Goal: Book appointment/travel/reservation

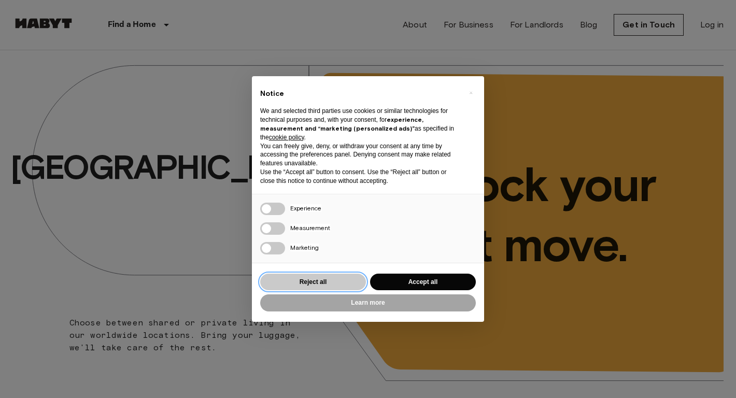
click at [341, 282] on button "Reject all" at bounding box center [313, 282] width 106 height 17
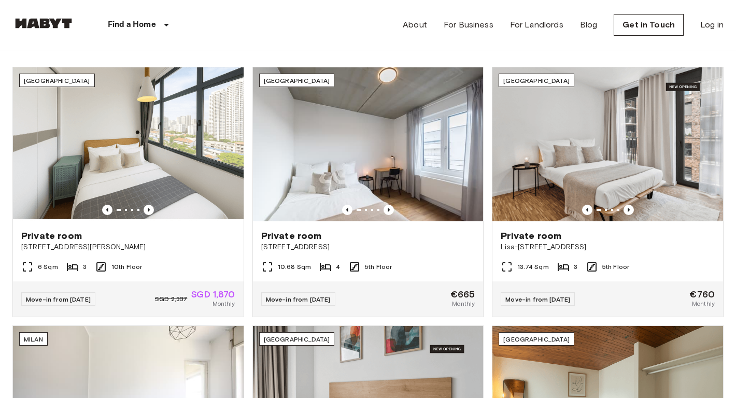
scroll to position [343, 0]
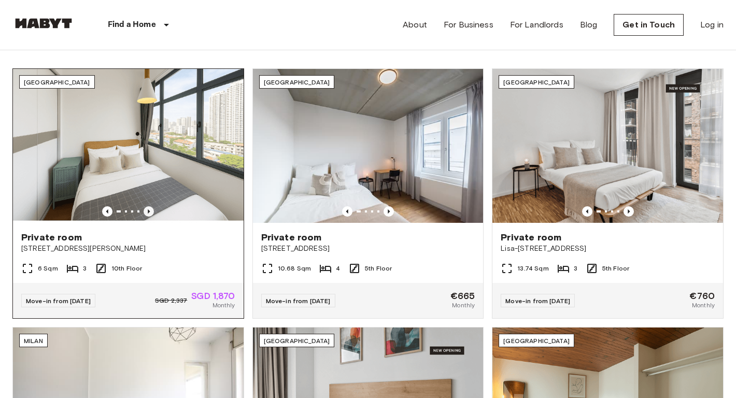
click at [145, 208] on icon "Previous image" at bounding box center [149, 211] width 10 height 10
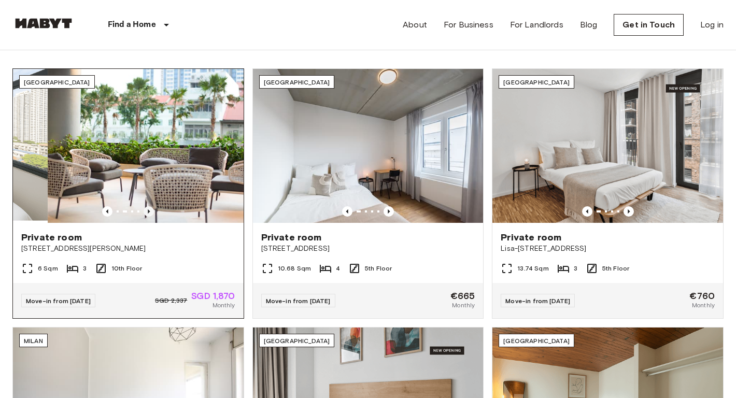
click at [145, 208] on icon "Previous image" at bounding box center [149, 211] width 10 height 10
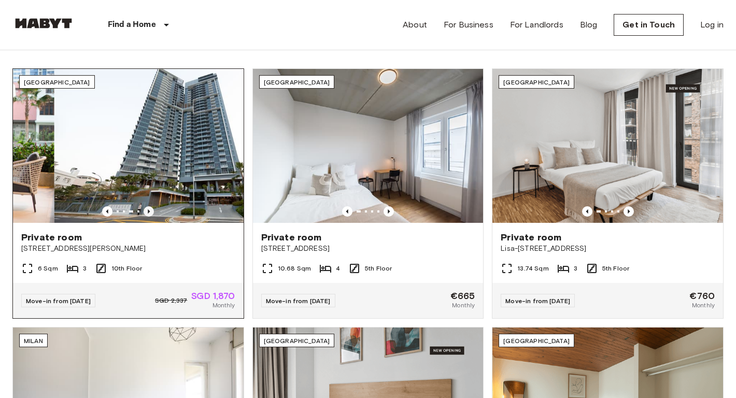
click at [145, 208] on icon "Previous image" at bounding box center [149, 211] width 10 height 10
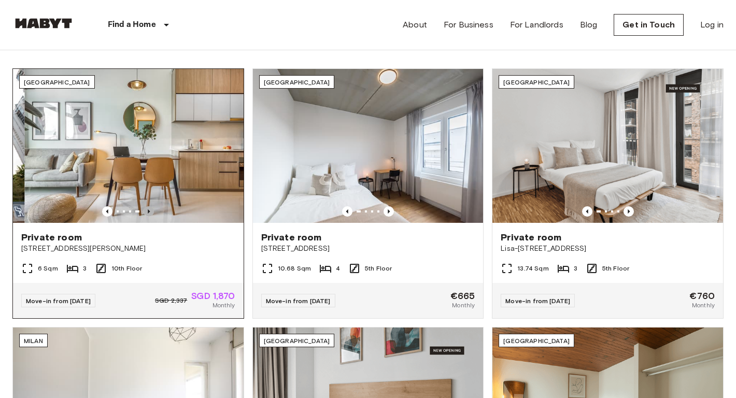
click at [145, 208] on icon "Previous image" at bounding box center [149, 211] width 10 height 10
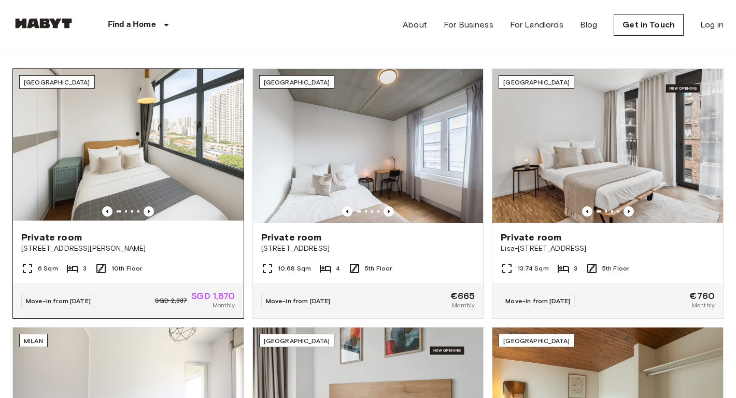
click at [174, 250] on span "[STREET_ADDRESS][PERSON_NAME]" at bounding box center [128, 249] width 214 height 10
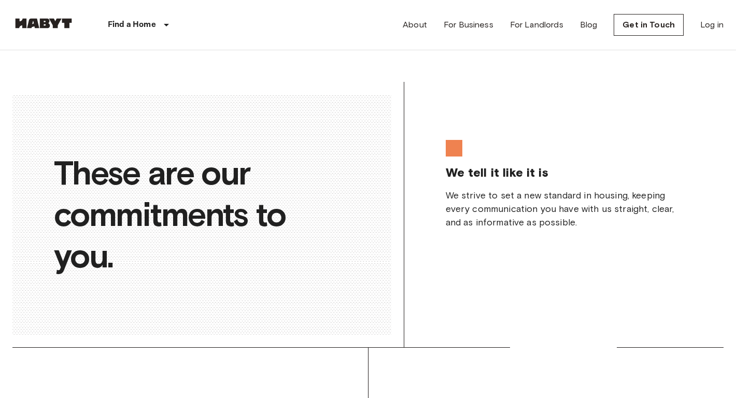
scroll to position [1731, 0]
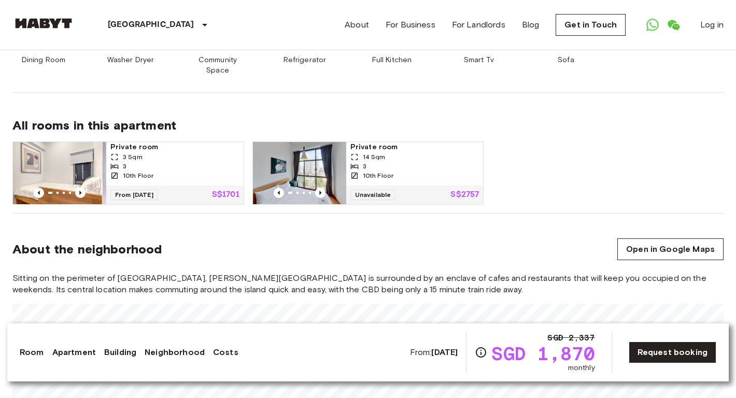
scroll to position [649, 0]
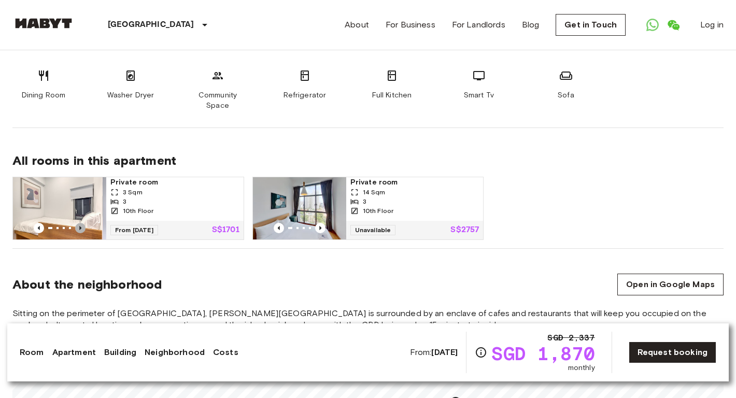
click at [77, 223] on icon "Previous image" at bounding box center [80, 228] width 10 height 10
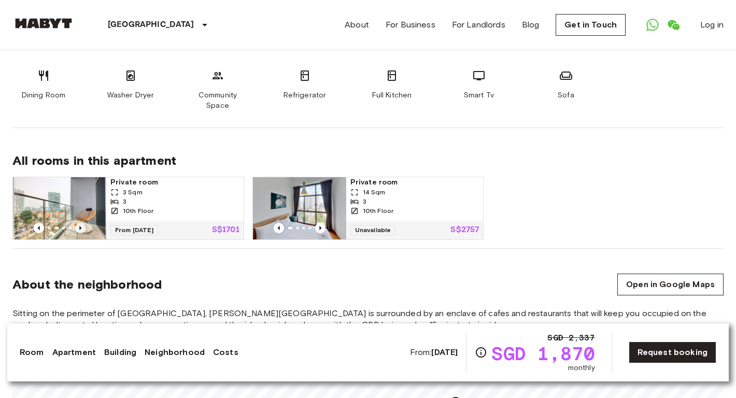
click at [78, 223] on icon "Previous image" at bounding box center [80, 228] width 10 height 10
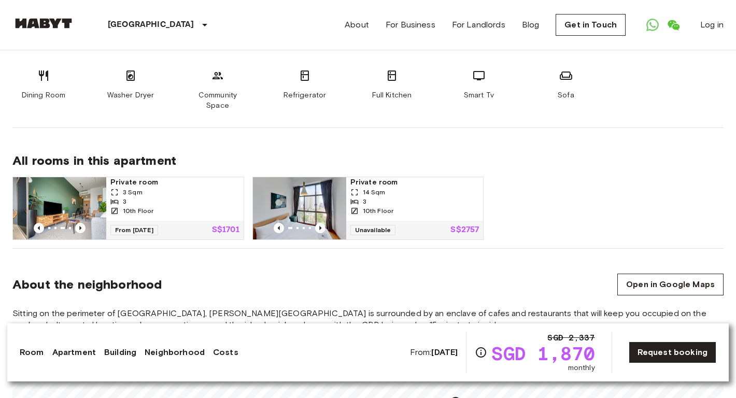
click at [195, 197] on div "3" at bounding box center [174, 201] width 129 height 9
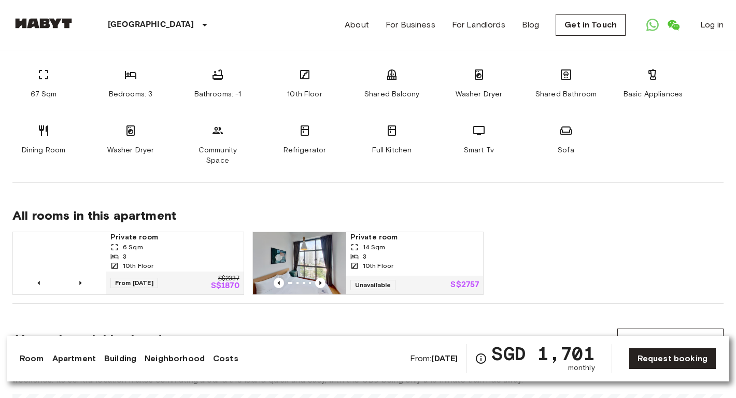
scroll to position [653, 0]
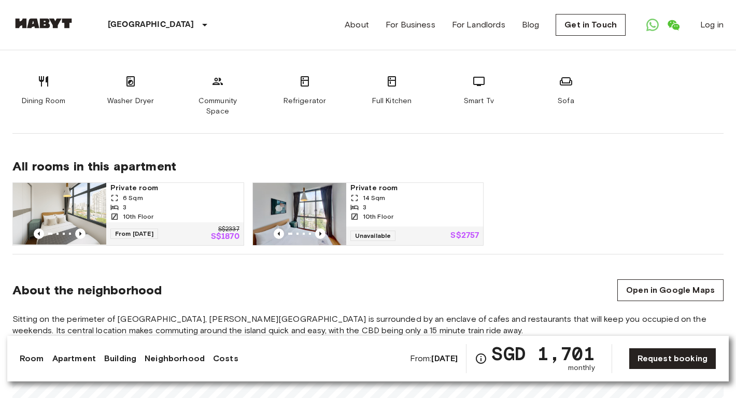
click at [193, 212] on div "10th Floor" at bounding box center [174, 216] width 129 height 9
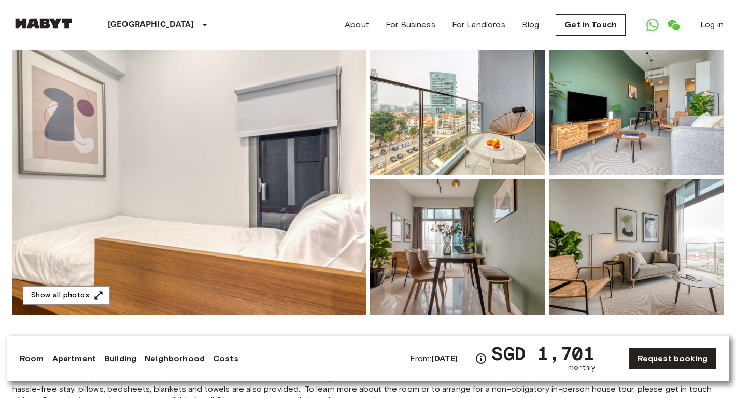
scroll to position [93, 0]
click at [72, 300] on button "Show all photos" at bounding box center [66, 296] width 87 height 19
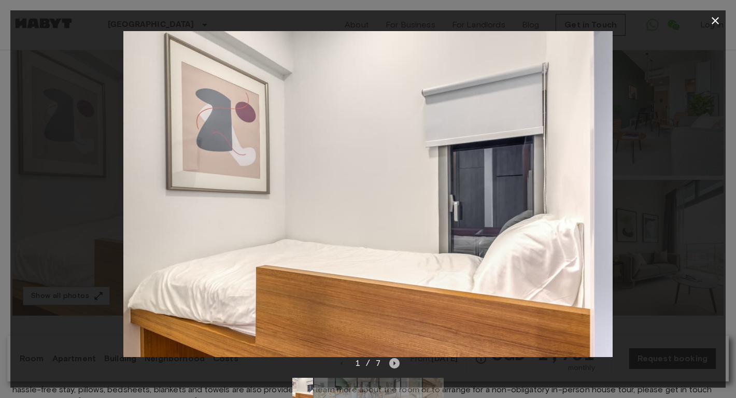
click at [396, 362] on icon "Next image" at bounding box center [394, 363] width 10 height 10
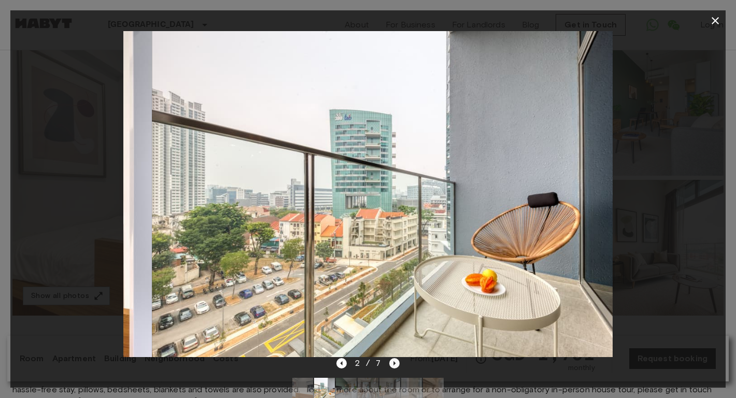
click at [396, 362] on icon "Next image" at bounding box center [394, 363] width 10 height 10
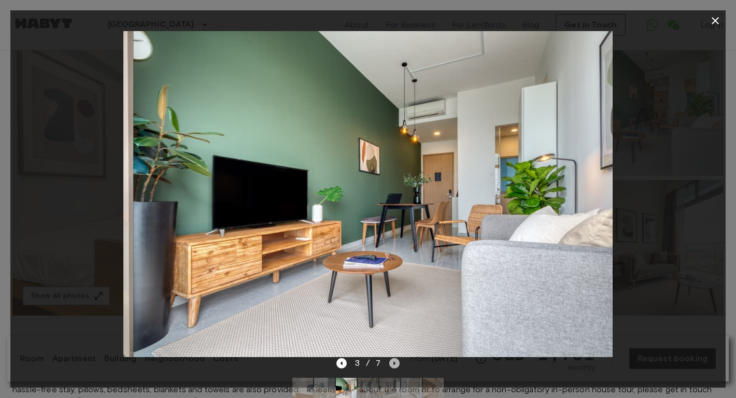
click at [396, 362] on icon "Next image" at bounding box center [394, 363] width 10 height 10
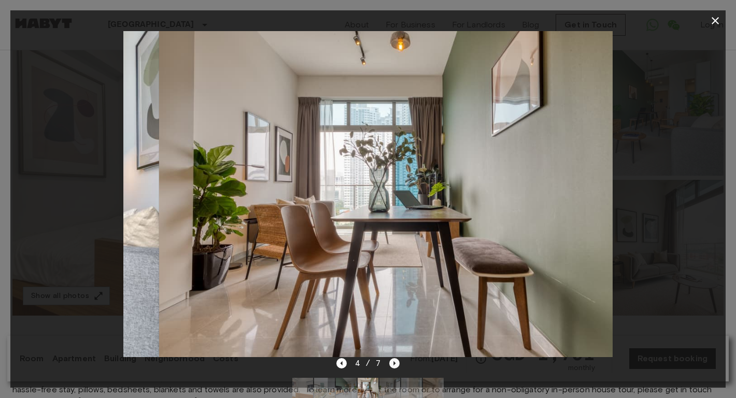
click at [396, 362] on icon "Next image" at bounding box center [394, 363] width 10 height 10
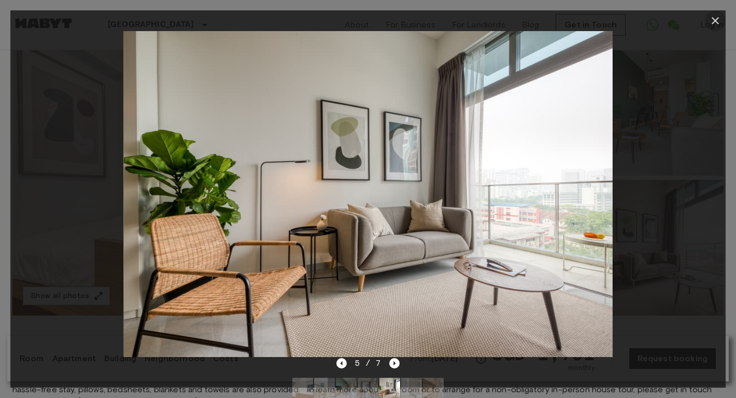
click at [715, 21] on icon "button" at bounding box center [714, 20] width 7 height 7
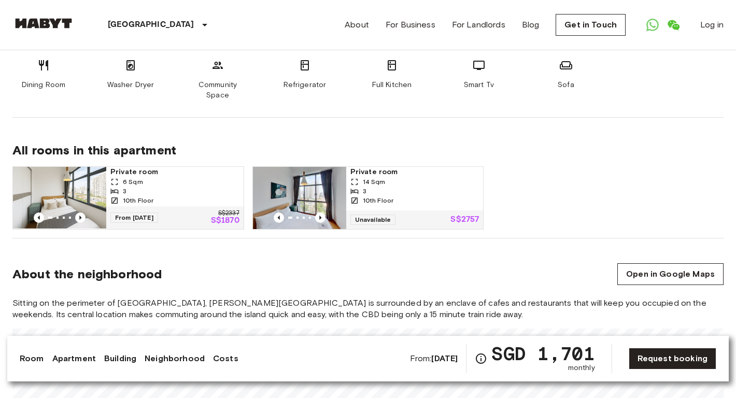
scroll to position [675, 0]
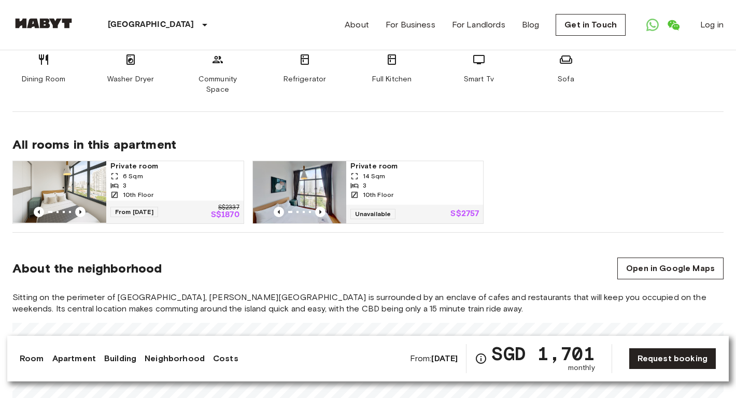
click at [192, 181] on div "3" at bounding box center [174, 185] width 129 height 9
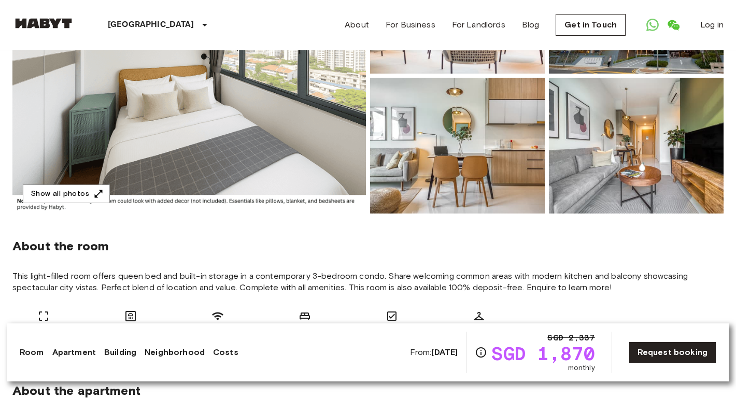
scroll to position [231, 0]
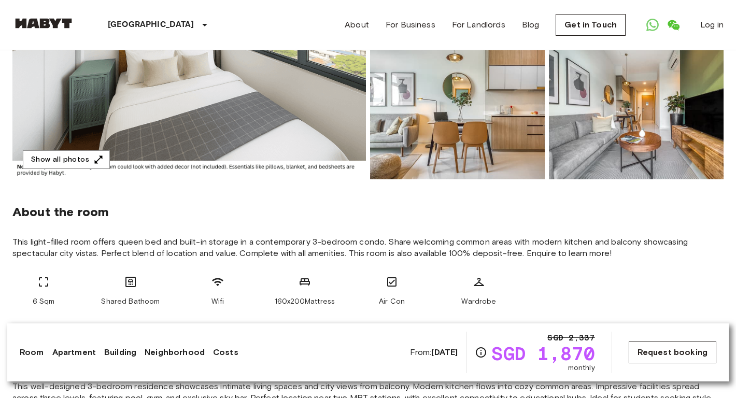
click at [660, 350] on link "Request booking" at bounding box center [672, 352] width 88 height 22
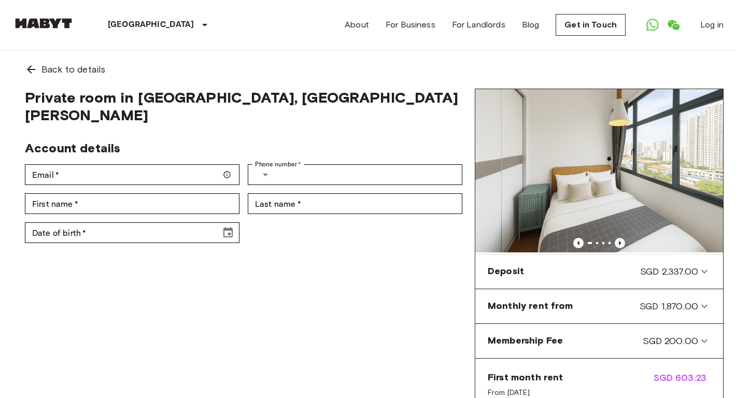
click at [619, 242] on icon "Previous image" at bounding box center [620, 242] width 2 height 4
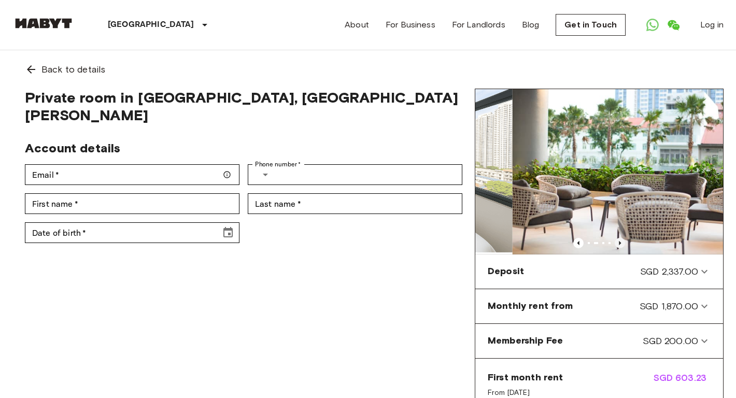
click at [619, 244] on icon "Previous image" at bounding box center [620, 242] width 2 height 4
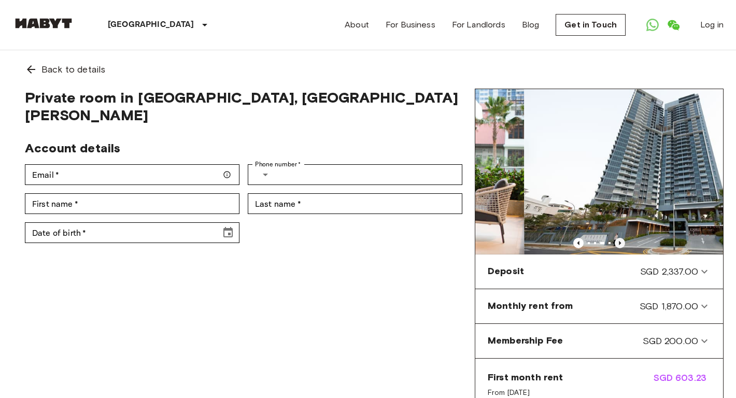
click at [619, 244] on icon "Previous image" at bounding box center [620, 242] width 2 height 4
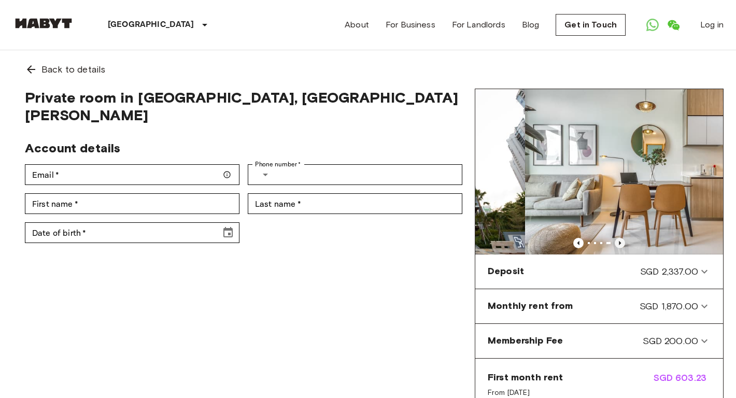
click at [619, 244] on icon "Previous image" at bounding box center [620, 242] width 2 height 4
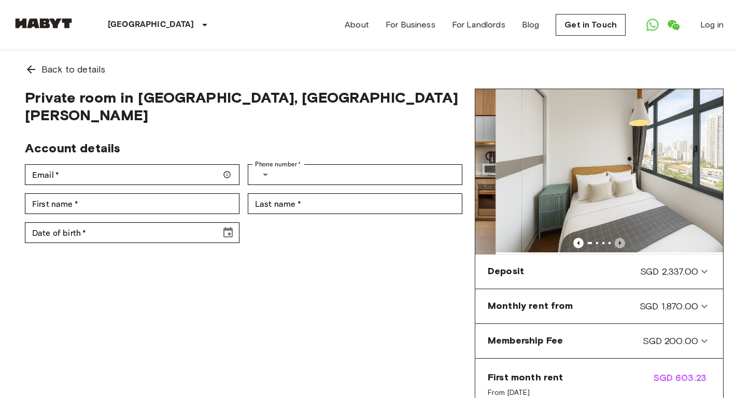
click at [619, 244] on icon "Previous image" at bounding box center [620, 242] width 2 height 4
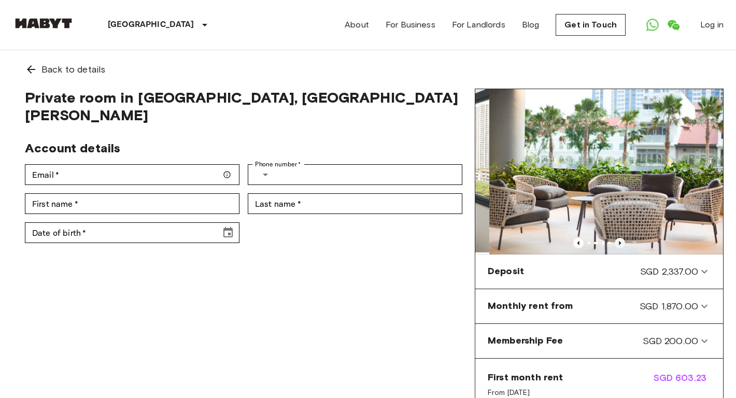
click at [619, 244] on icon "Previous image" at bounding box center [620, 242] width 2 height 4
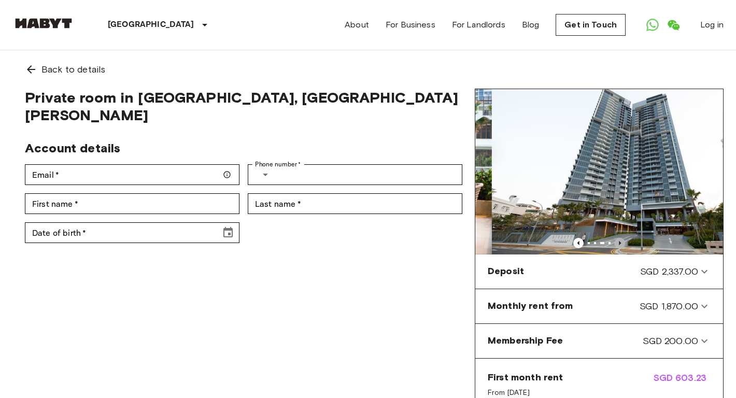
click at [619, 244] on icon "Previous image" at bounding box center [620, 242] width 2 height 4
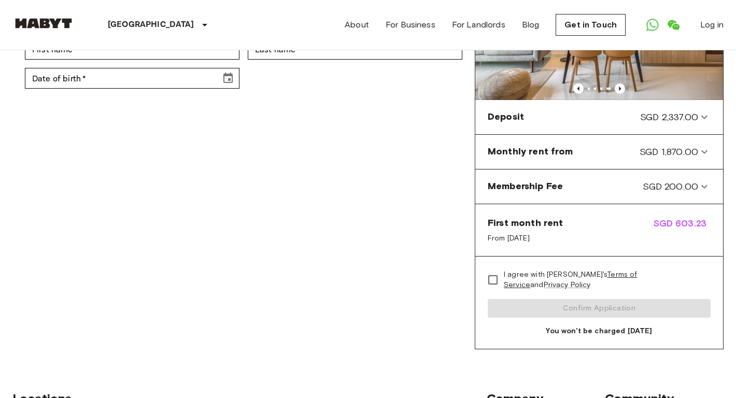
scroll to position [398, 0]
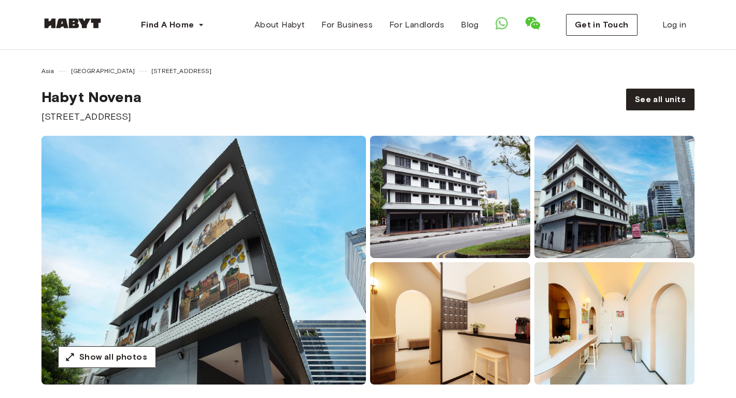
click at [674, 84] on div "Asia [GEOGRAPHIC_DATA] [STREET_ADDRESS] See all units" at bounding box center [368, 94] width 736 height 57
click at [674, 88] on div "Asia [GEOGRAPHIC_DATA] [STREET_ADDRESS] See all units" at bounding box center [368, 94] width 736 height 57
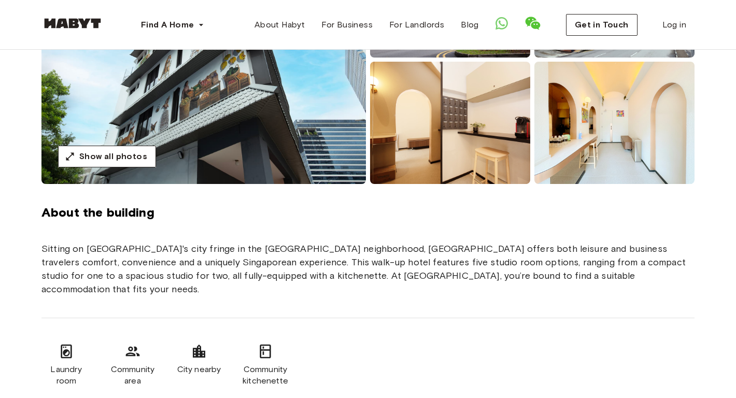
click at [580, 152] on img at bounding box center [614, 123] width 160 height 122
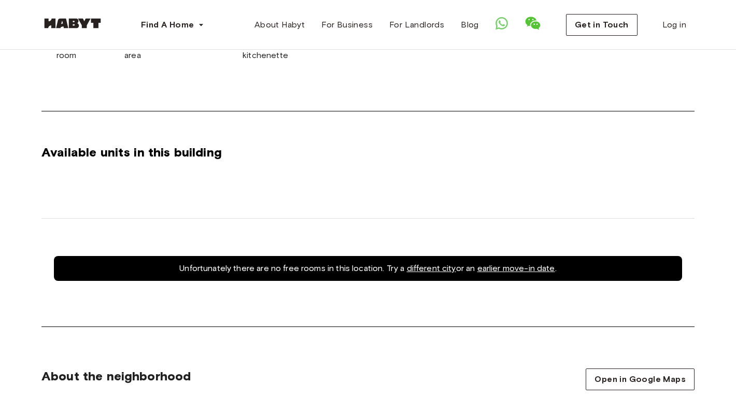
scroll to position [583, 0]
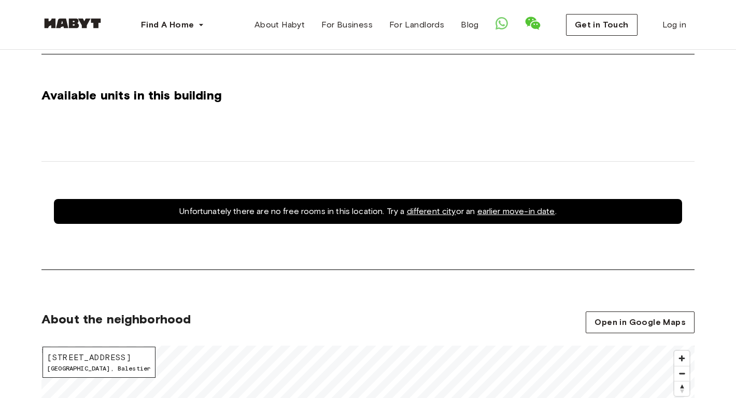
click at [486, 206] on link "earlier move-in date" at bounding box center [516, 211] width 78 height 10
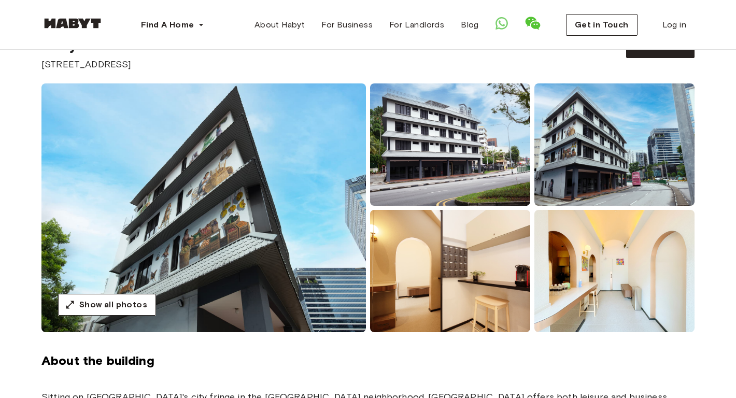
scroll to position [0, 0]
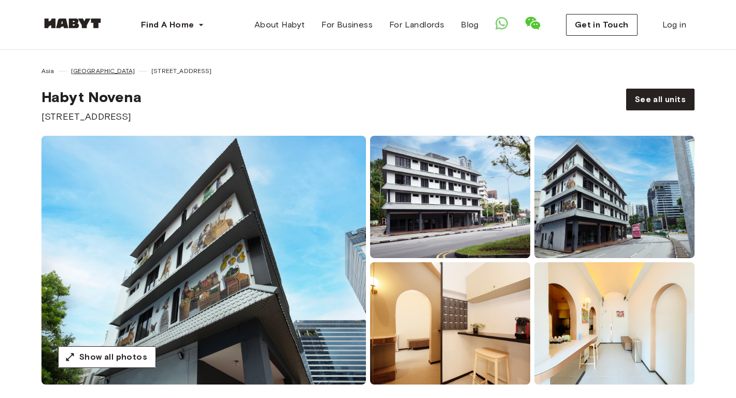
click at [91, 73] on span "[GEOGRAPHIC_DATA]" at bounding box center [103, 70] width 64 height 9
click at [87, 68] on span "[GEOGRAPHIC_DATA]" at bounding box center [103, 70] width 64 height 9
